Goal: Task Accomplishment & Management: Use online tool/utility

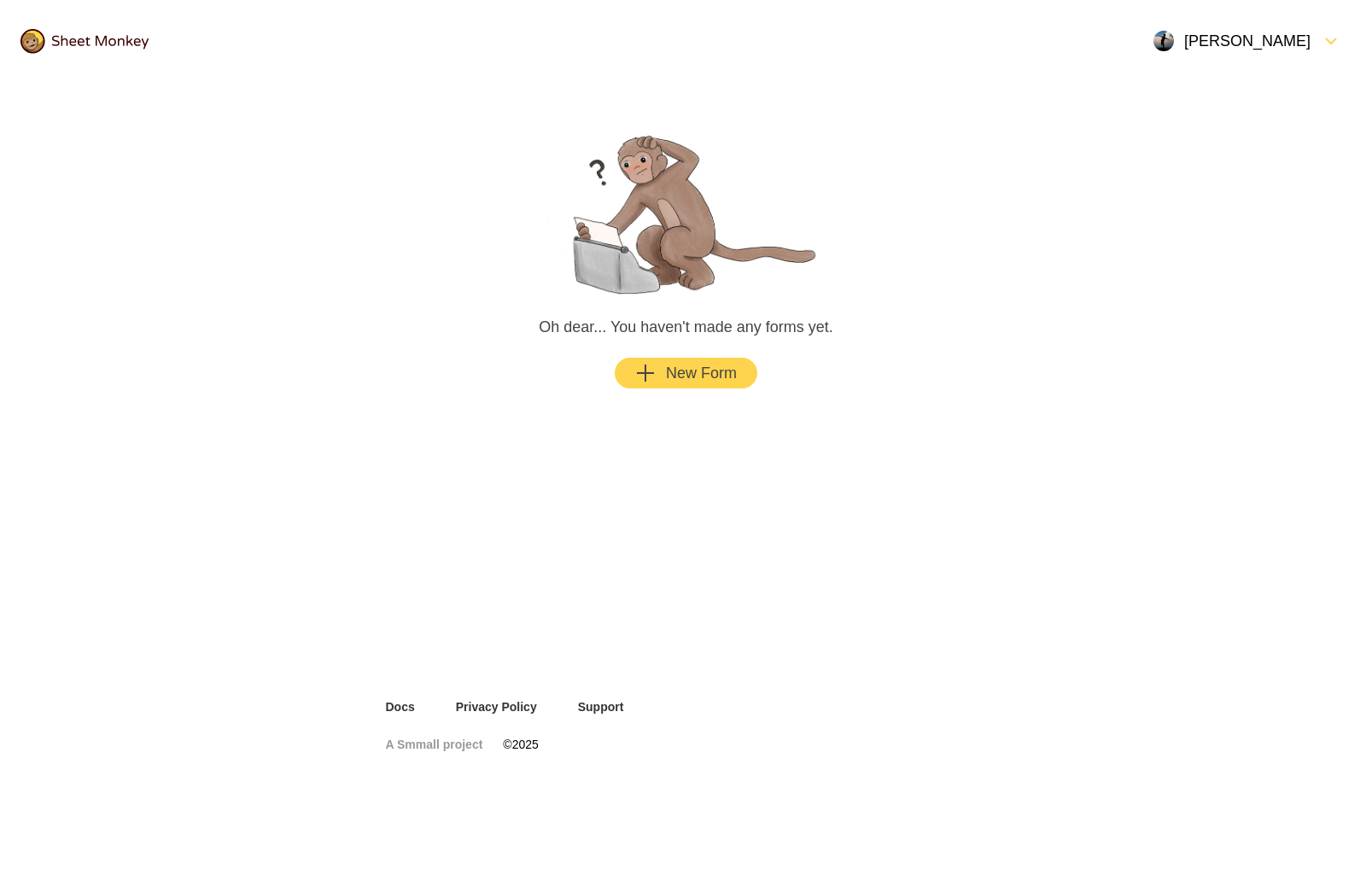
click at [688, 366] on div "New Form" at bounding box center [686, 373] width 101 height 20
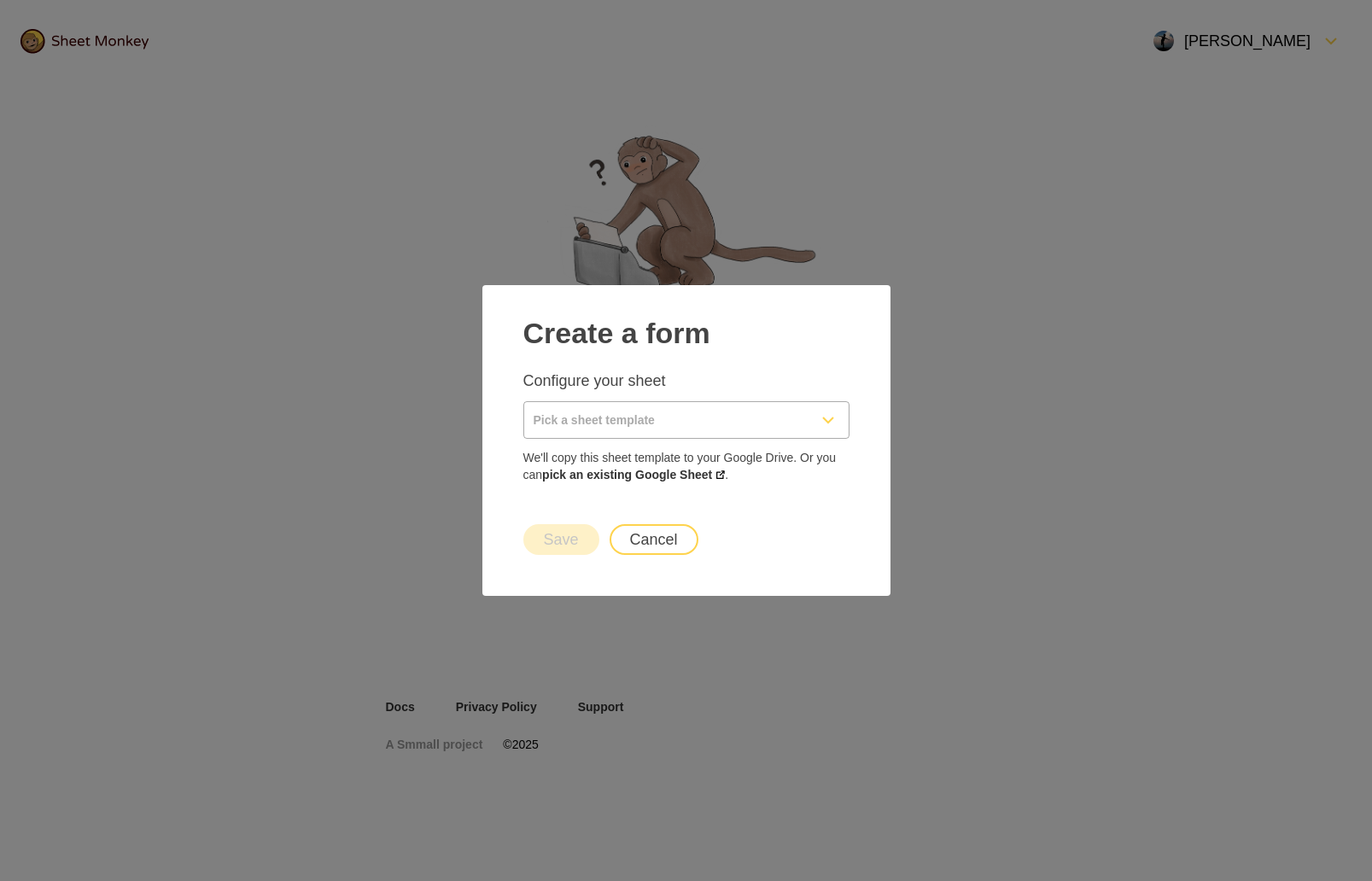
click at [833, 421] on icon "FormDown" at bounding box center [827, 419] width 20 height 20
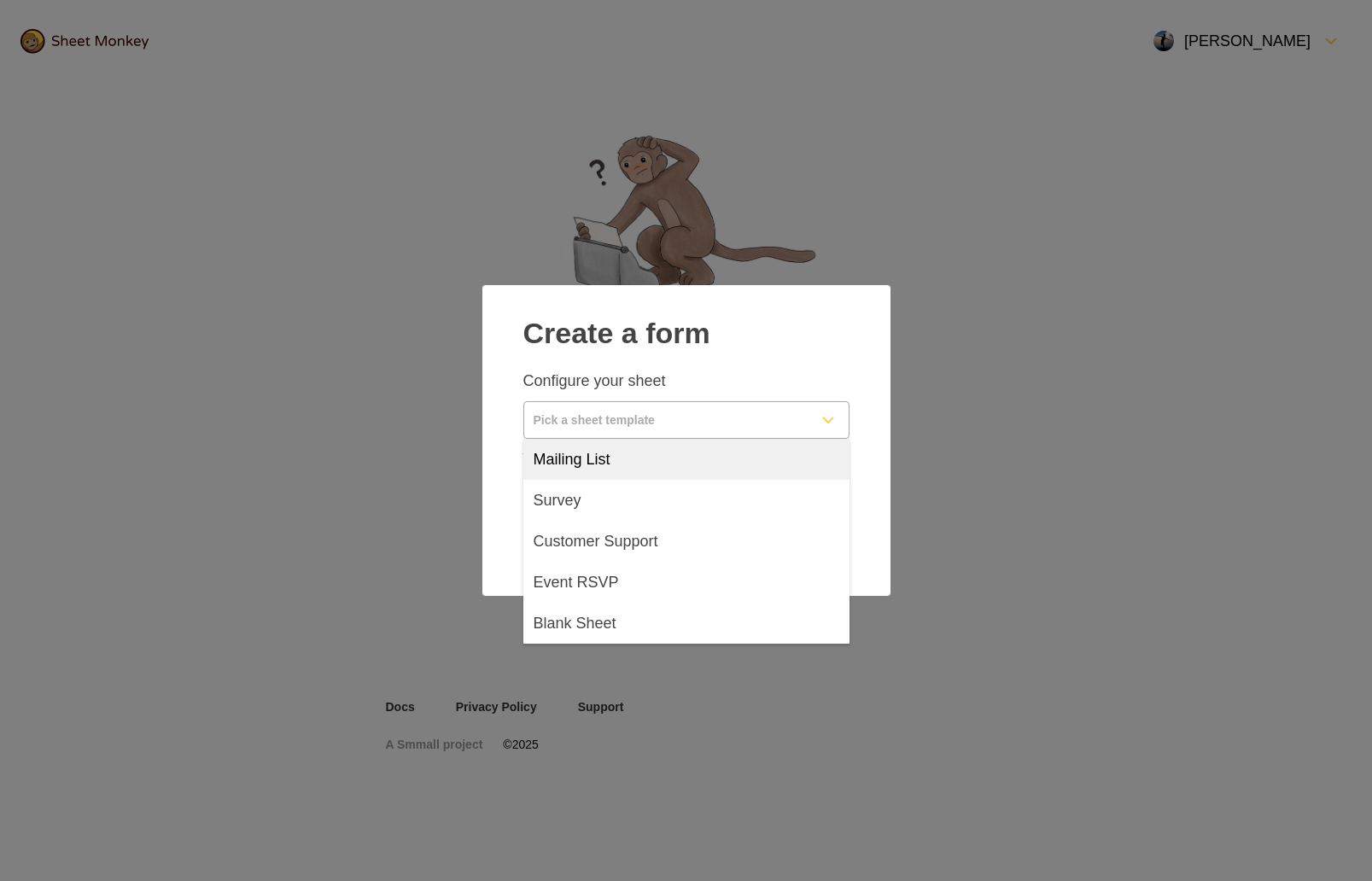
click at [743, 355] on div at bounding box center [686, 359] width 326 height 20
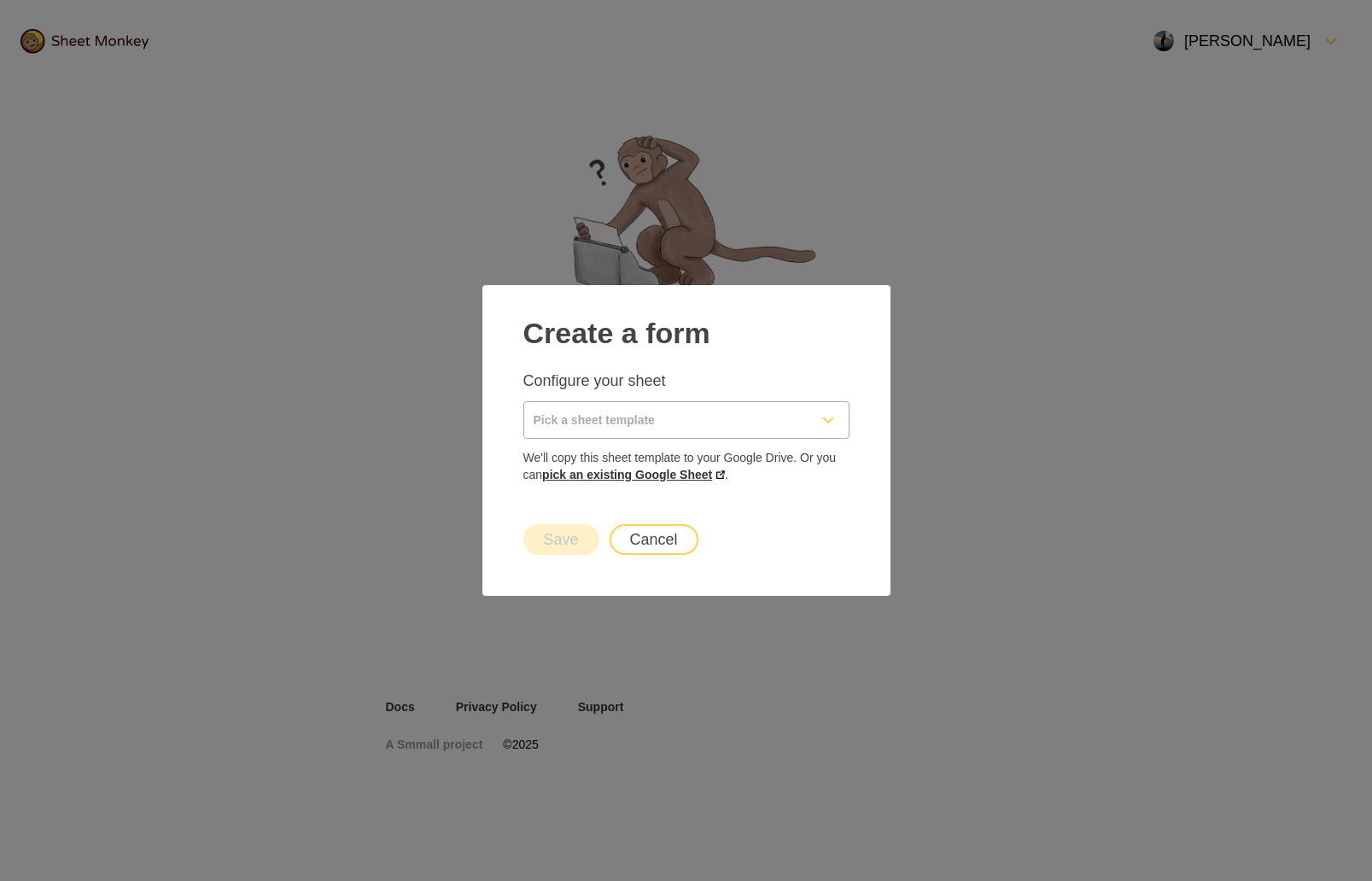
click at [696, 475] on link "pick an existing Google Sheet" at bounding box center [633, 475] width 182 height 13
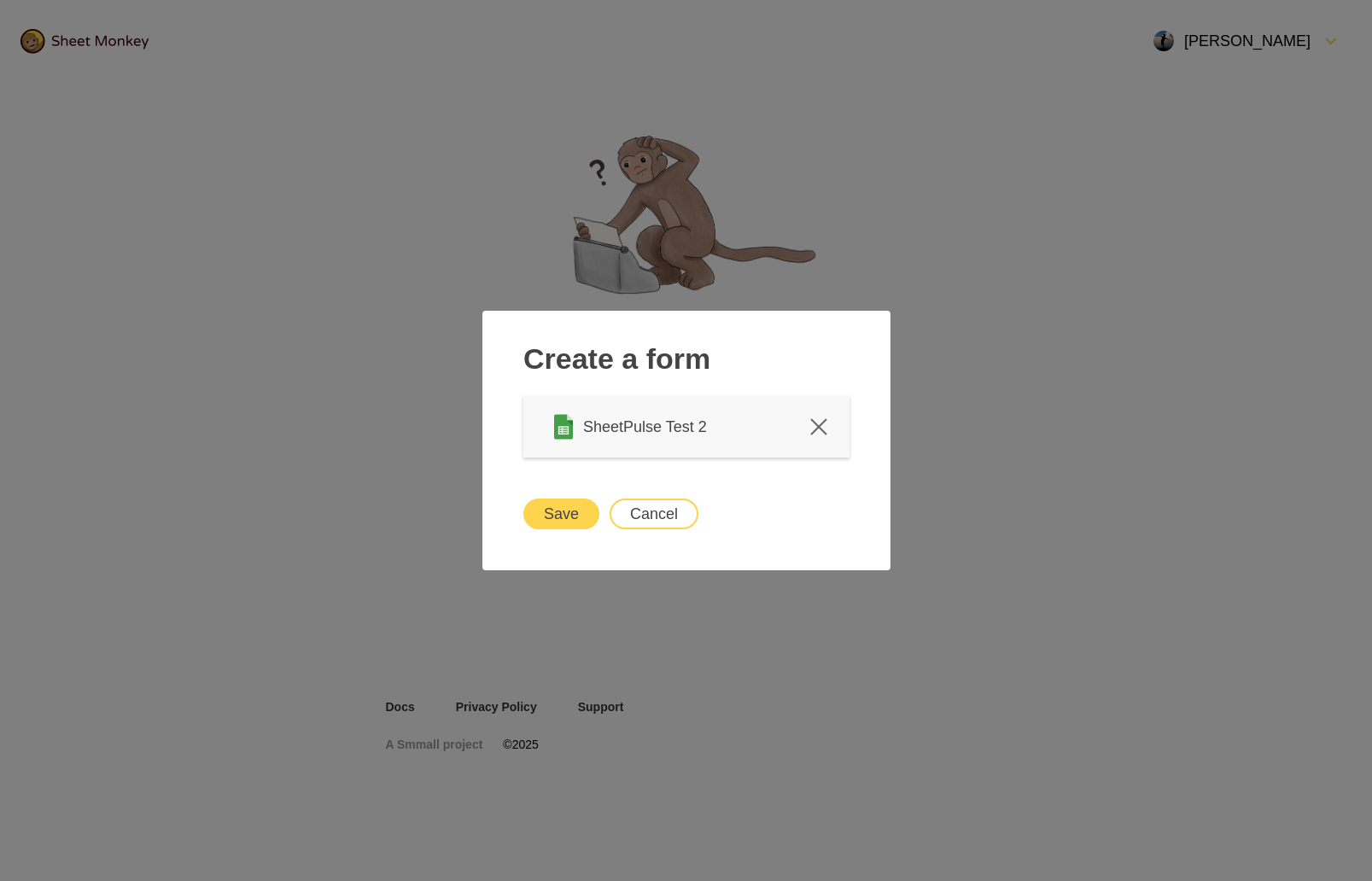
click at [559, 511] on button "Save" at bounding box center [562, 514] width 76 height 31
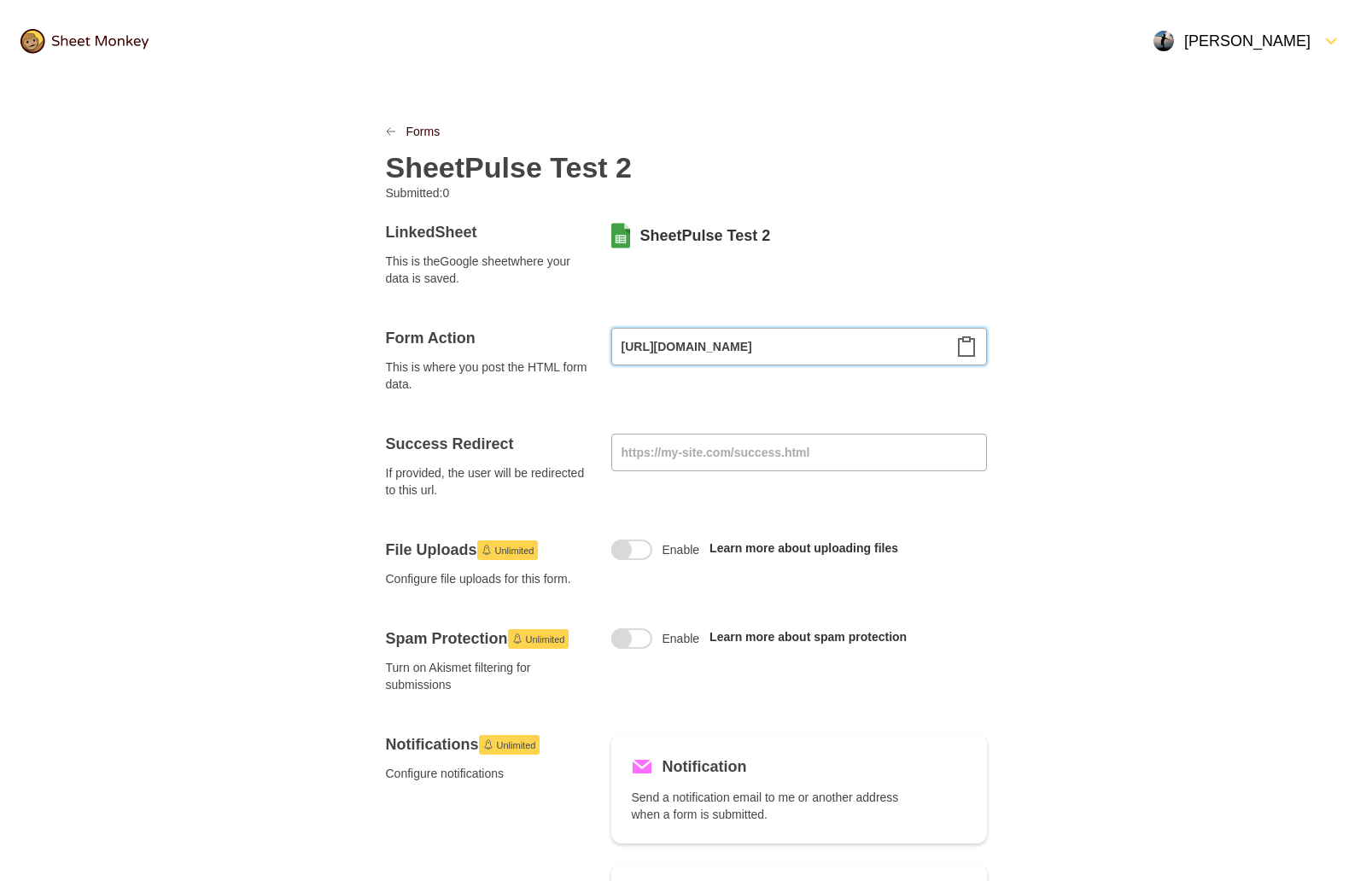
click at [884, 348] on input "[URL][DOMAIN_NAME]" at bounding box center [799, 346] width 375 height 37
click at [1061, 478] on div "Forms SheetPulse Test 2 Submitted: 0 Linked Sheet This is the Google sheet wher…" at bounding box center [686, 856] width 1372 height 1549
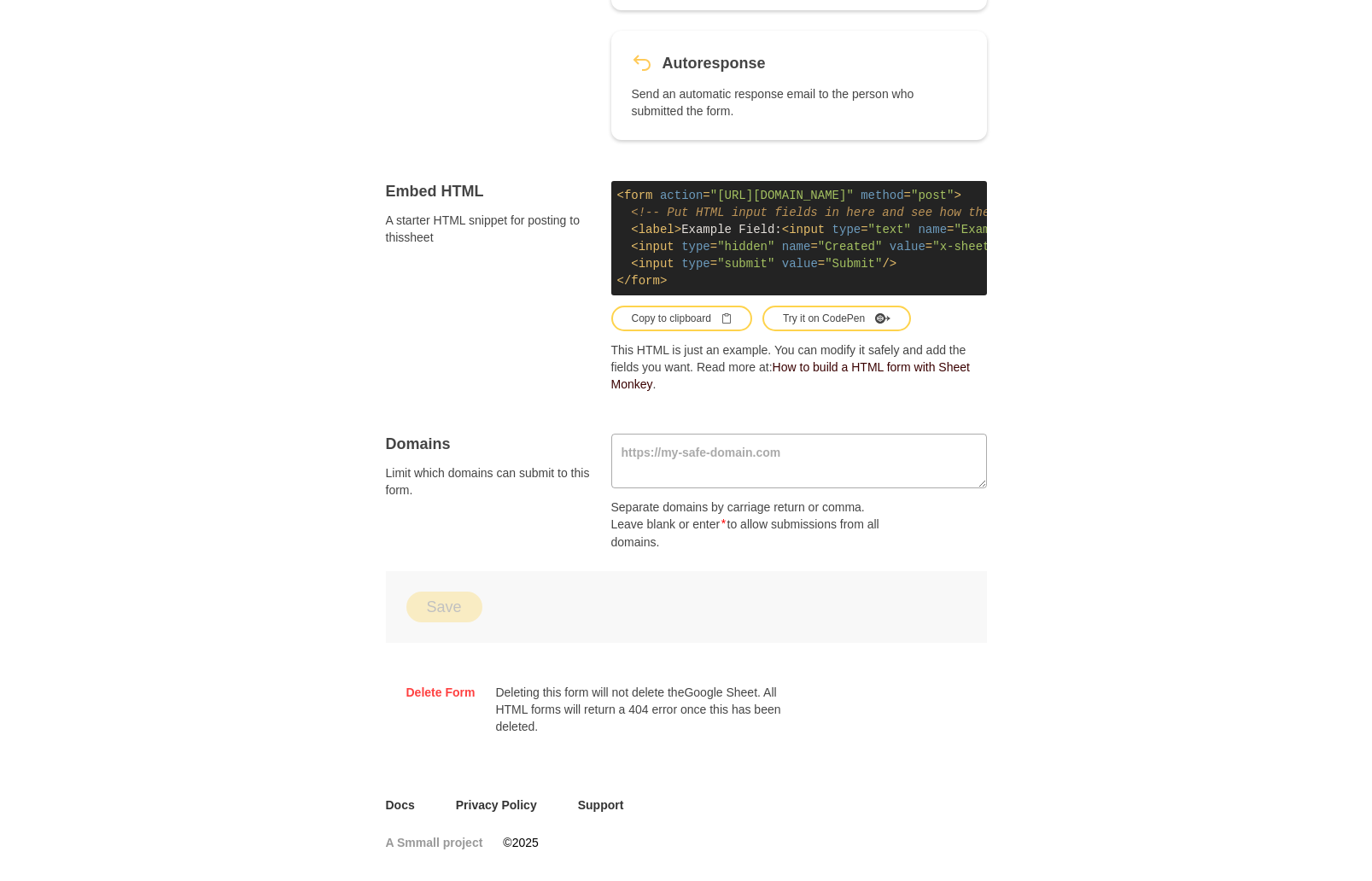
scroll to position [882, 0]
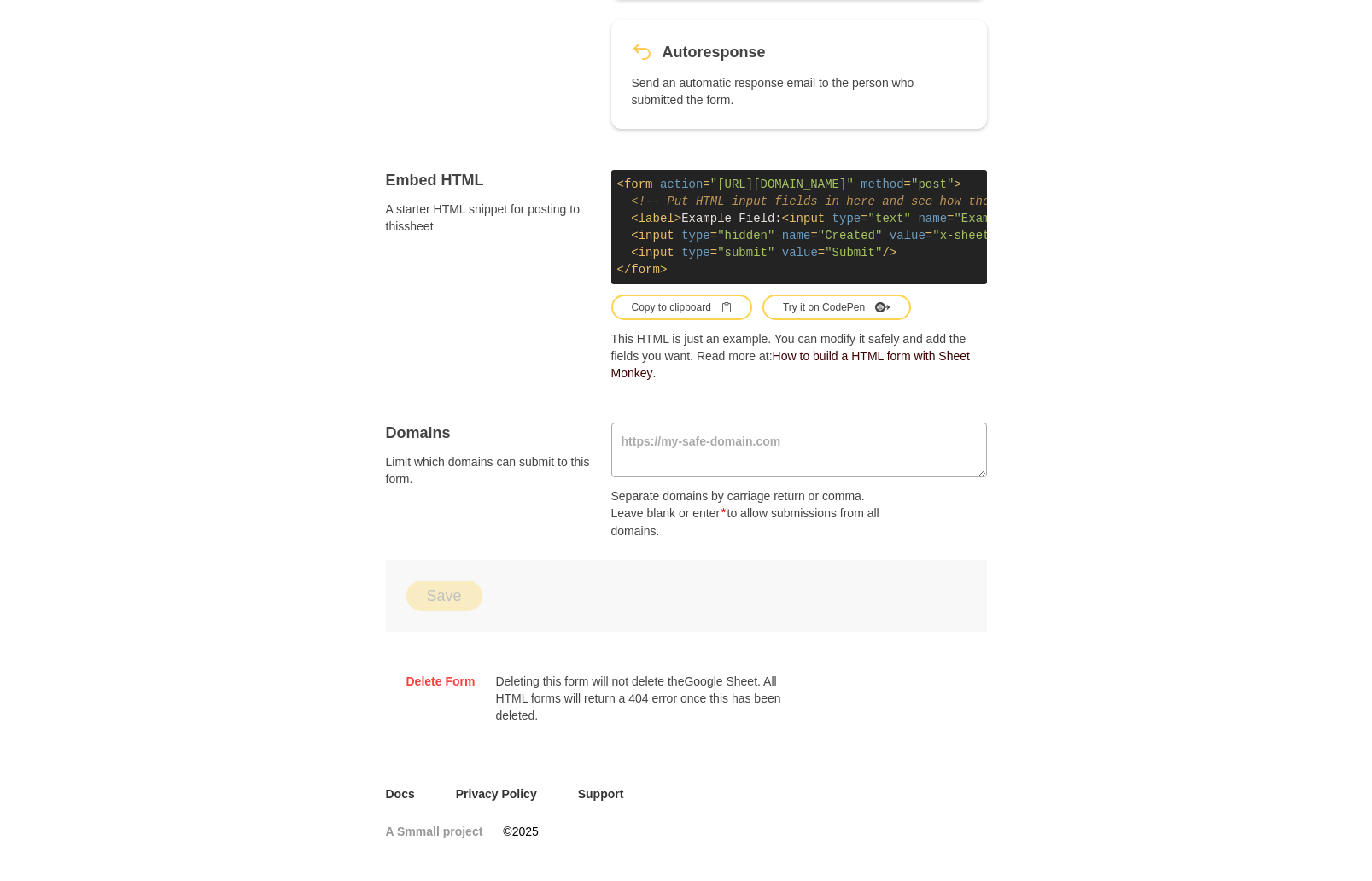
click at [856, 312] on div "Try it on CodePen" at bounding box center [837, 308] width 108 height 15
click at [451, 688] on link "Delete Form" at bounding box center [440, 681] width 69 height 17
